Goal: Transaction & Acquisition: Purchase product/service

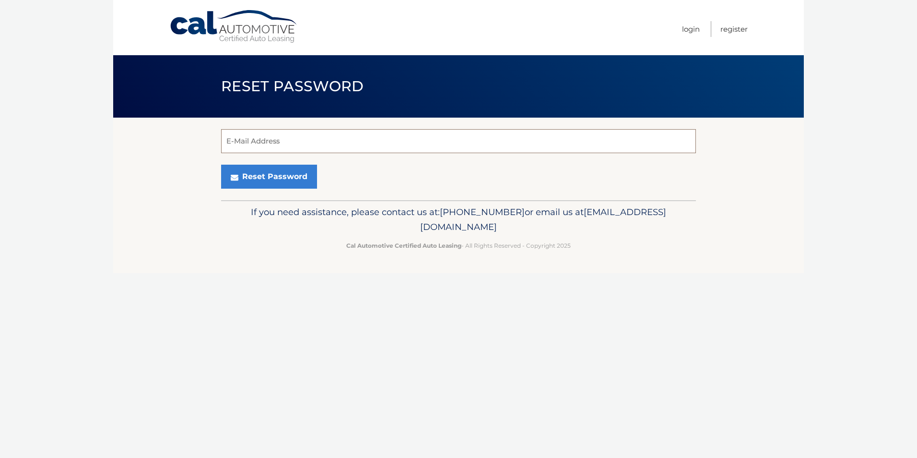
click at [226, 141] on input "E-Mail Address" at bounding box center [458, 141] width 475 height 24
type input "emilyhollyamie@comcast.net"
click at [266, 178] on button "Reset Password" at bounding box center [269, 176] width 96 height 24
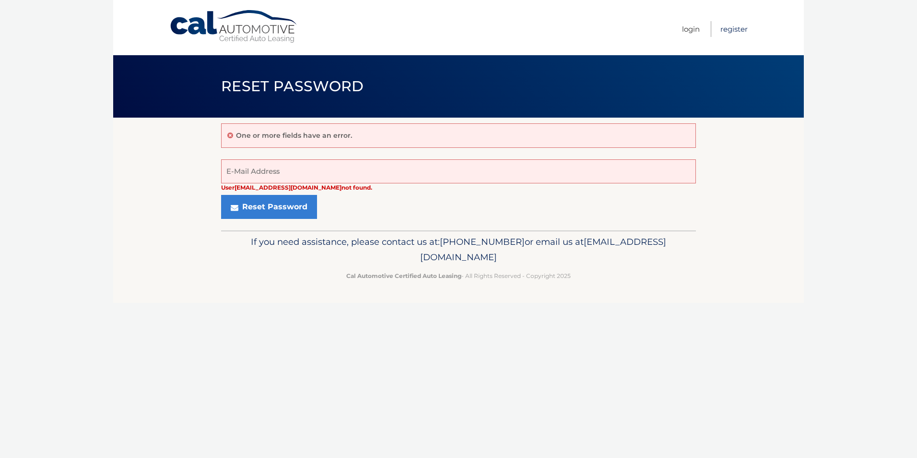
click at [731, 28] on link "Register" at bounding box center [733, 29] width 27 height 16
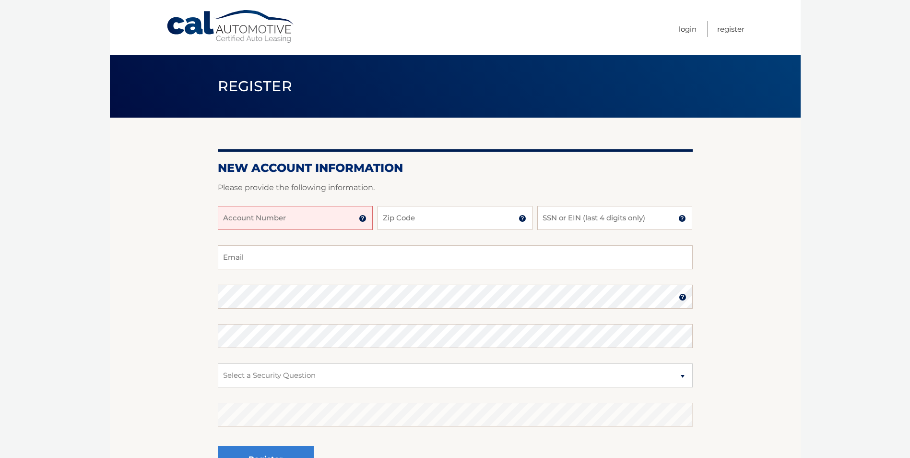
click at [267, 223] on input "Account Number" at bounding box center [295, 218] width 155 height 24
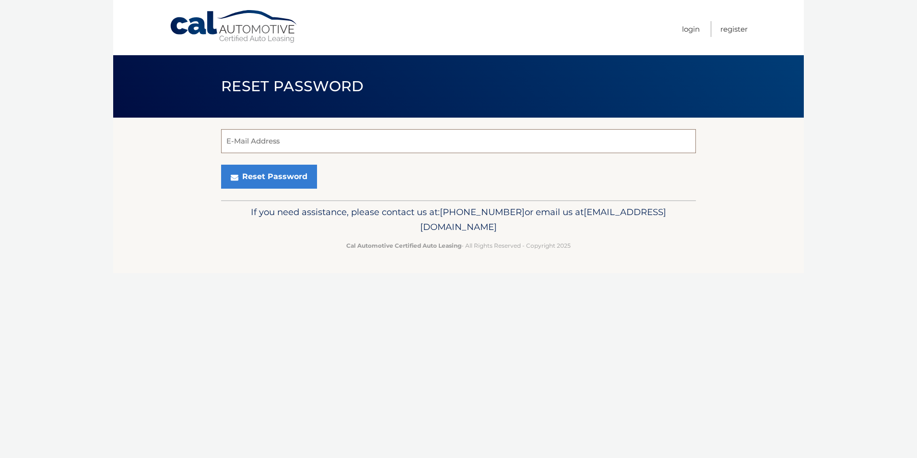
click at [230, 140] on input "E-Mail Address" at bounding box center [458, 141] width 475 height 24
type input "emilyhollyamie@comcast.net"
click at [265, 178] on button "Reset Password" at bounding box center [269, 176] width 96 height 24
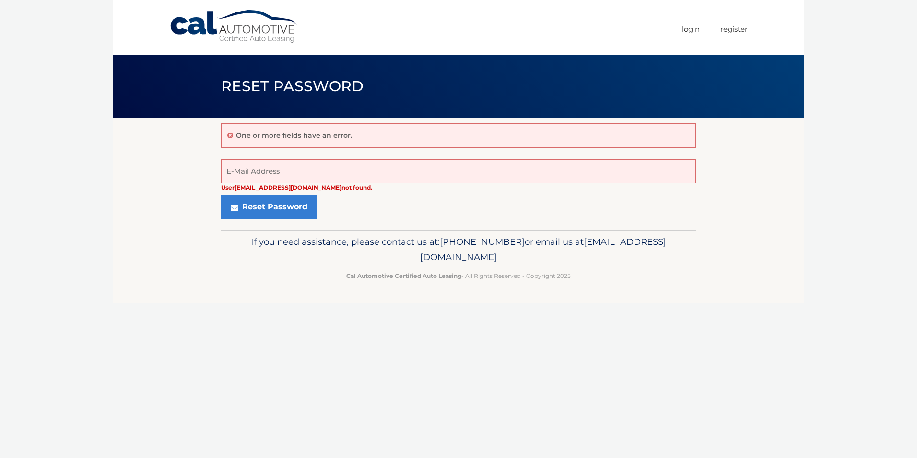
click at [236, 133] on p "One or more fields have an error." at bounding box center [294, 135] width 116 height 9
click at [687, 27] on link "Login" at bounding box center [691, 29] width 18 height 16
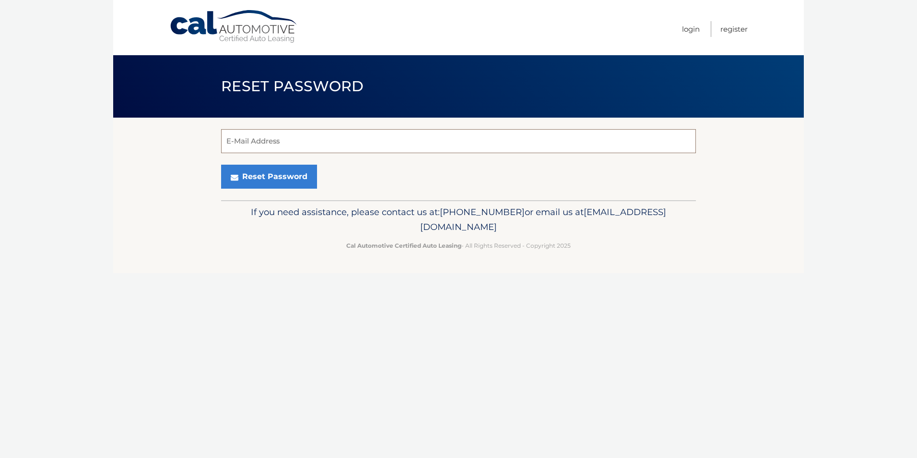
click at [227, 137] on input "E-Mail Address" at bounding box center [458, 141] width 475 height 24
type input "emilyhollyamie@comcast.net"
click at [264, 174] on button "Reset Password" at bounding box center [269, 176] width 96 height 24
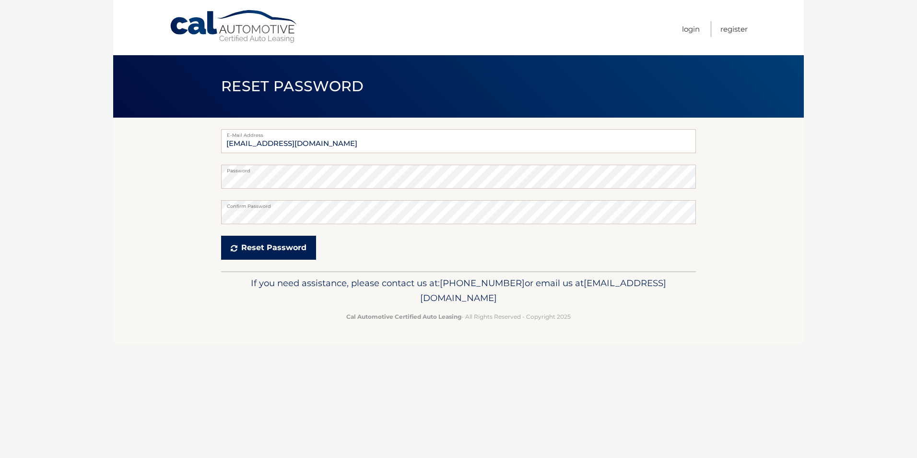
click at [276, 247] on button "Reset Password" at bounding box center [268, 247] width 95 height 24
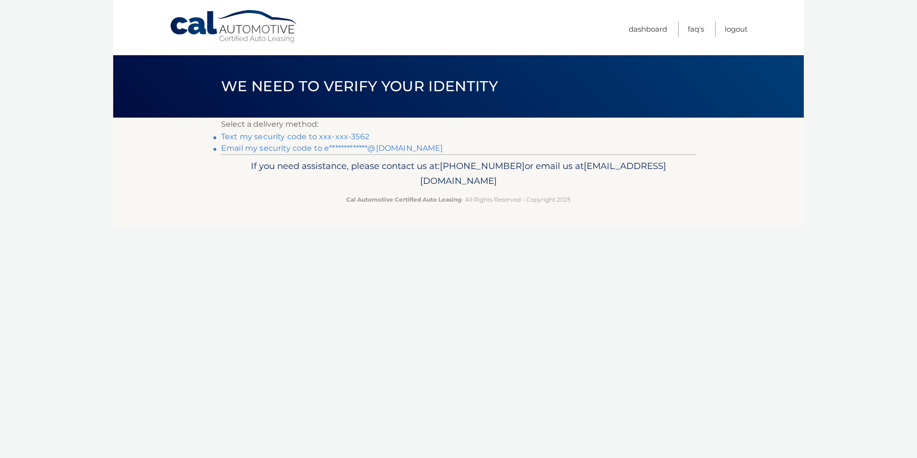
click at [231, 135] on link "Text my security code to xxx-xxx-3562" at bounding box center [295, 136] width 148 height 9
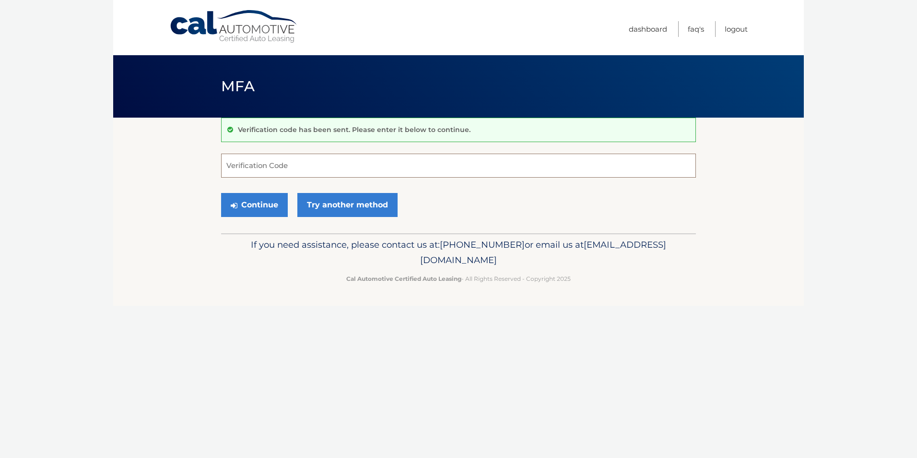
click at [225, 164] on input "Verification Code" at bounding box center [458, 165] width 475 height 24
type input "118033"
click at [251, 207] on button "Continue" at bounding box center [254, 205] width 67 height 24
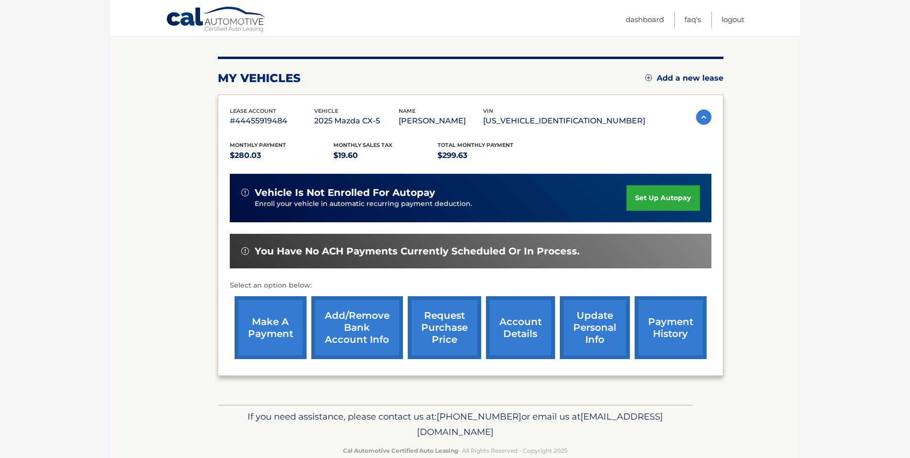
scroll to position [124, 0]
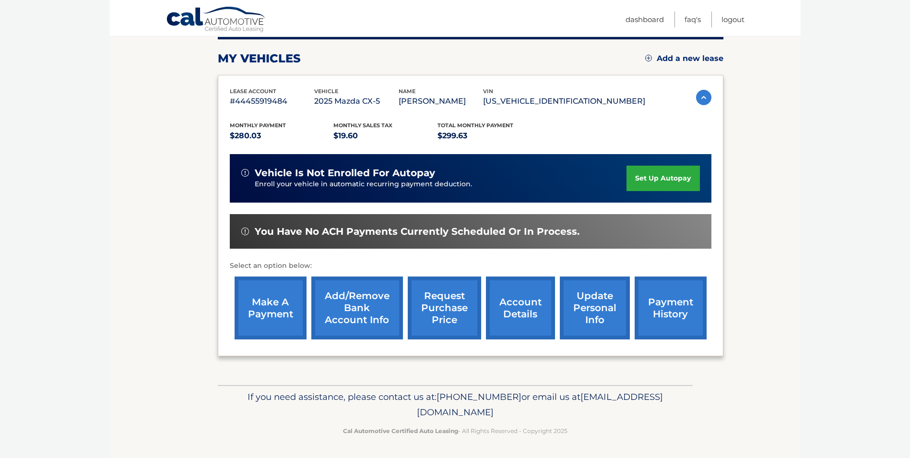
click at [265, 293] on link "make a payment" at bounding box center [271, 307] width 72 height 63
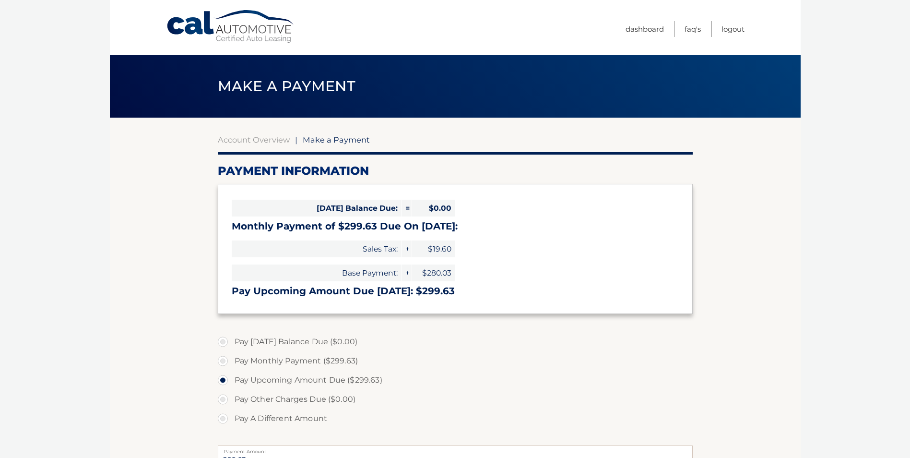
select select "OTZmNDYzMDAtNGZjNy00YzM1LWI2YzItOTk2ZGRkNzk4NWQ1"
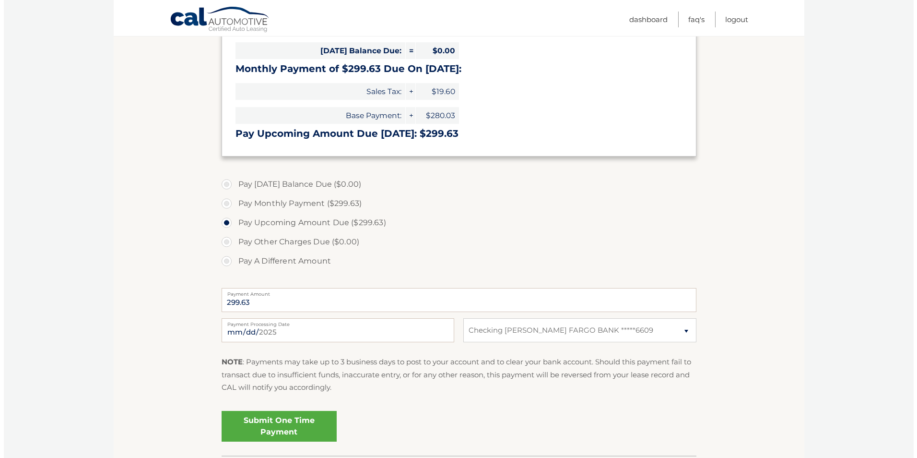
scroll to position [176, 0]
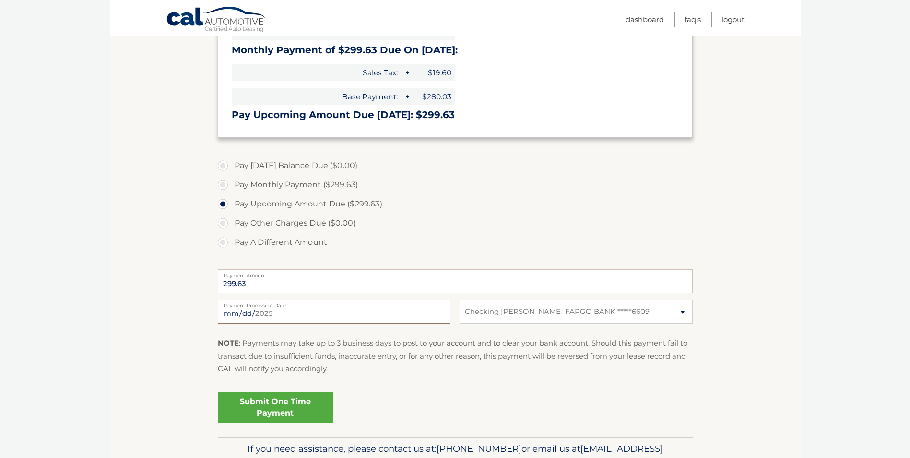
click at [225, 311] on input "[DATE]" at bounding box center [334, 311] width 233 height 24
type input "2025-08-22"
click at [296, 402] on link "Submit One Time Payment" at bounding box center [275, 407] width 115 height 31
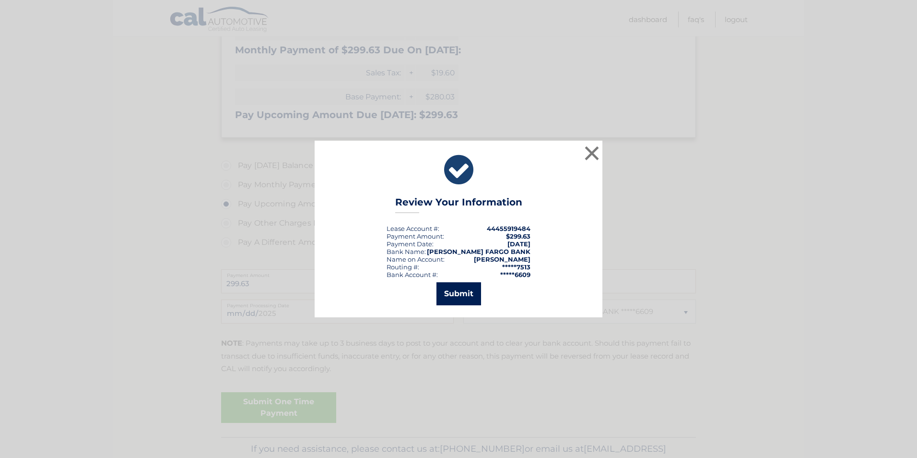
click at [460, 294] on button "Submit" at bounding box center [458, 293] width 45 height 23
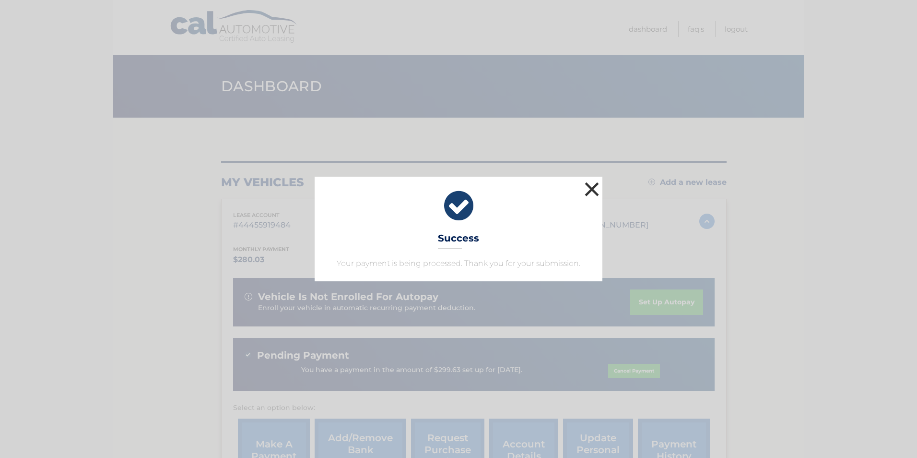
click at [589, 190] on button "×" at bounding box center [591, 188] width 19 height 19
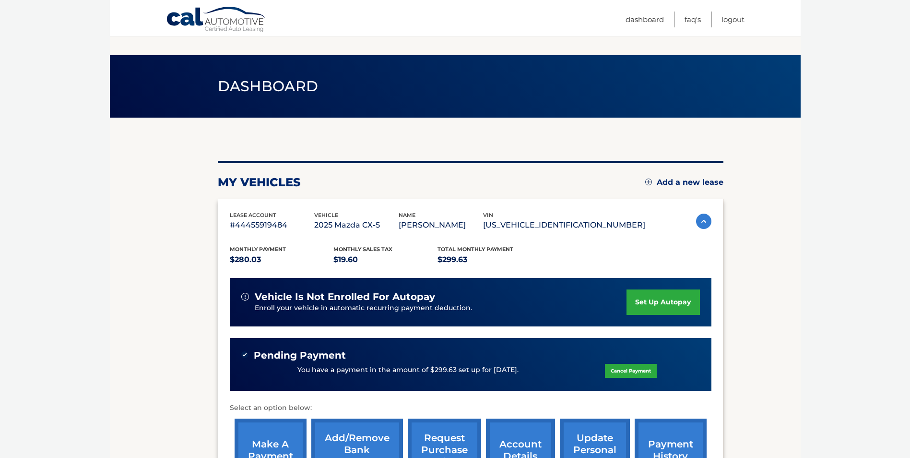
scroll to position [142, 0]
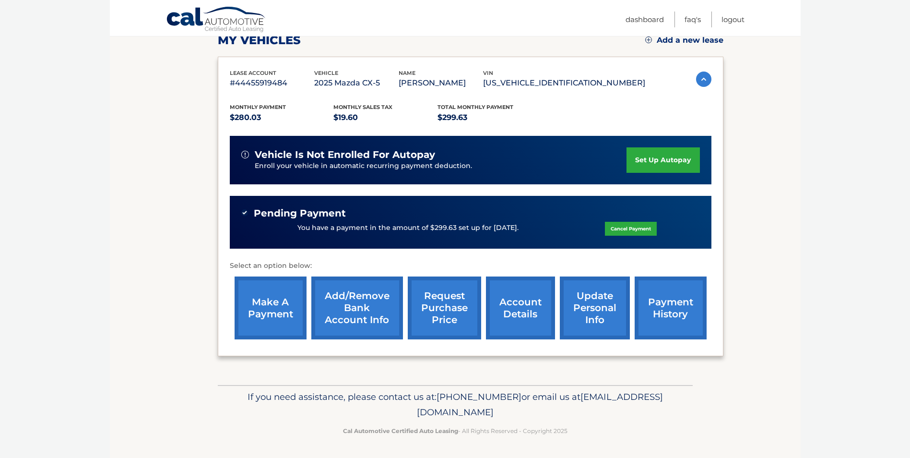
click at [302, 216] on span "Pending Payment" at bounding box center [300, 213] width 92 height 12
click at [650, 311] on link "payment history" at bounding box center [670, 307] width 72 height 63
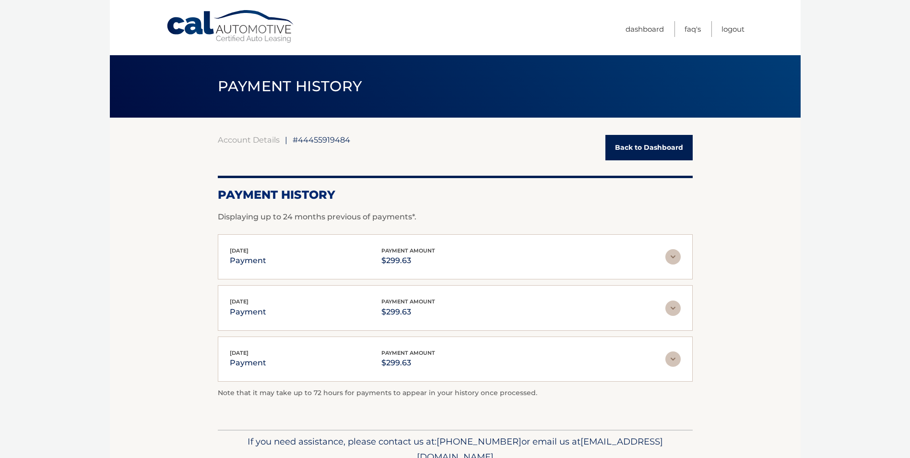
click at [628, 151] on link "Back to Dashboard" at bounding box center [648, 147] width 87 height 25
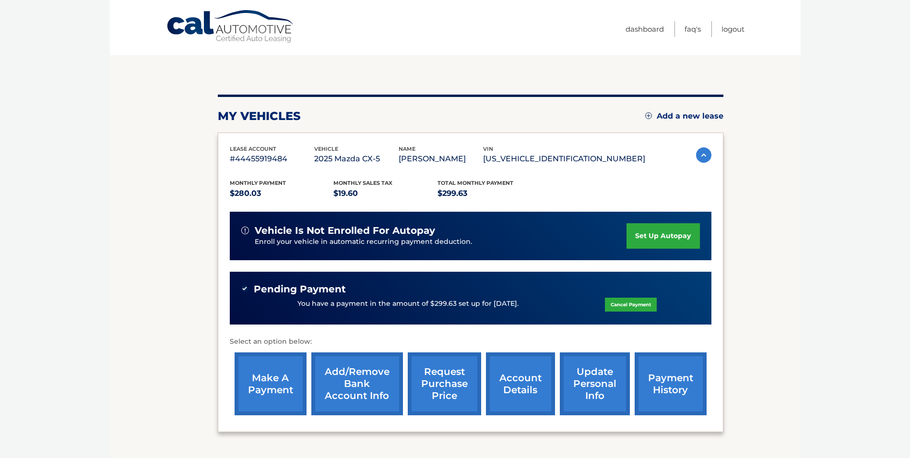
scroll to position [142, 0]
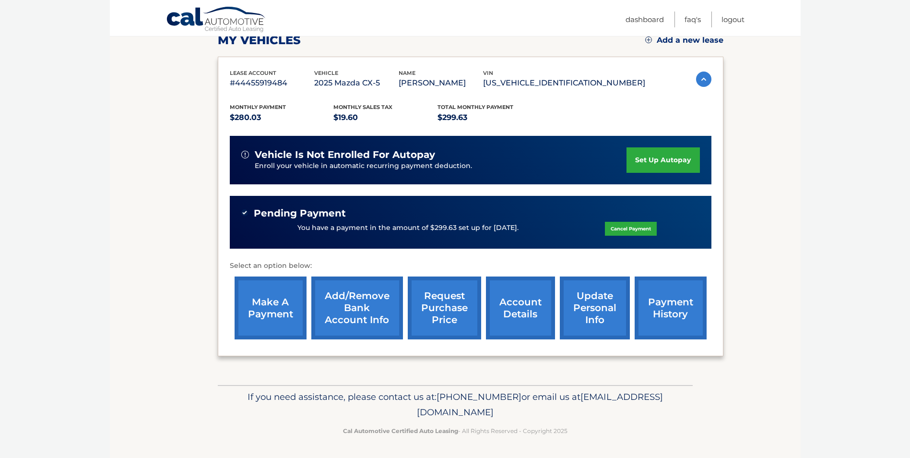
click at [243, 214] on img at bounding box center [244, 212] width 7 height 7
click at [731, 20] on link "Logout" at bounding box center [732, 20] width 23 height 16
